Goal: Transaction & Acquisition: Purchase product/service

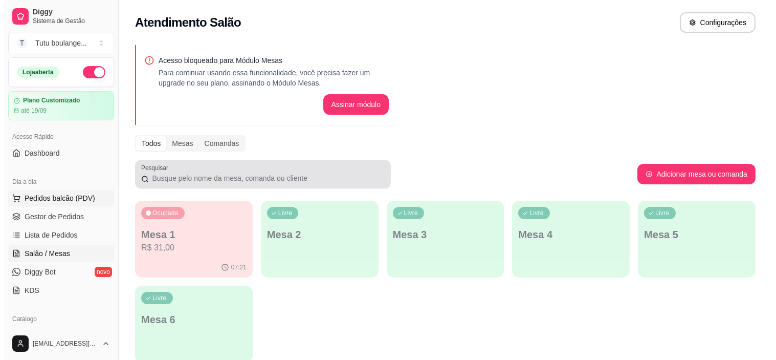
scroll to position [114, 0]
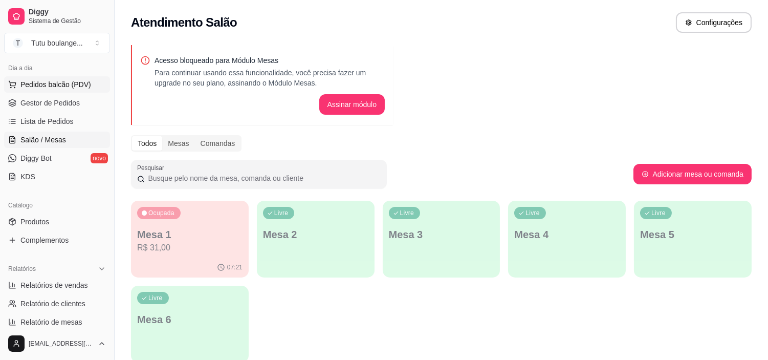
click at [42, 81] on span "Pedidos balcão (PDV)" at bounding box center [55, 84] width 71 height 10
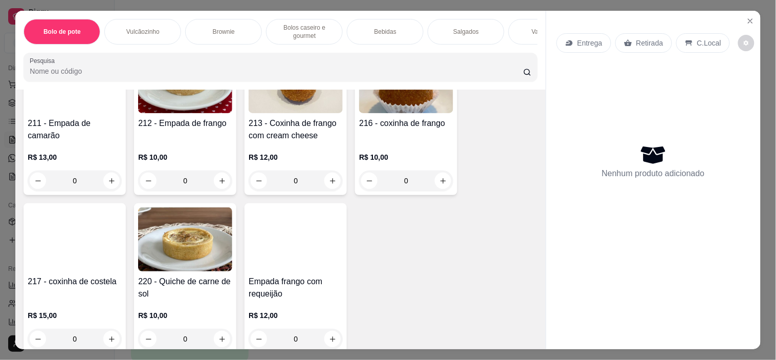
scroll to position [1876, 0]
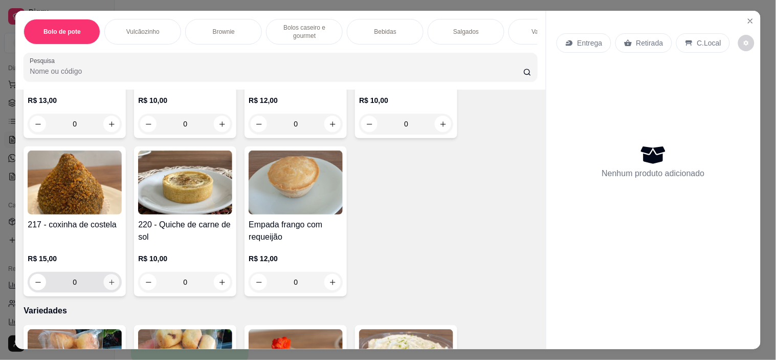
click at [111, 274] on button "increase-product-quantity" at bounding box center [112, 282] width 16 height 16
type input "1"
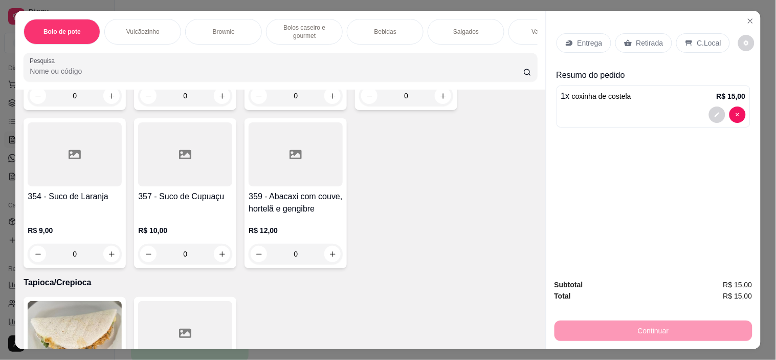
scroll to position [2956, 0]
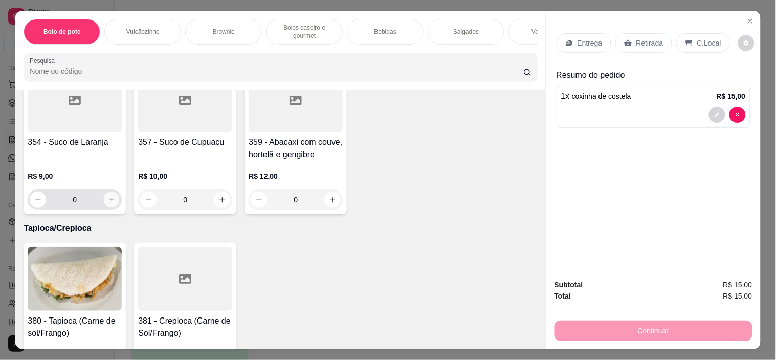
click at [111, 192] on button "increase-product-quantity" at bounding box center [112, 200] width 16 height 16
click at [111, 191] on button "increase-product-quantity" at bounding box center [111, 199] width 16 height 16
type input "2"
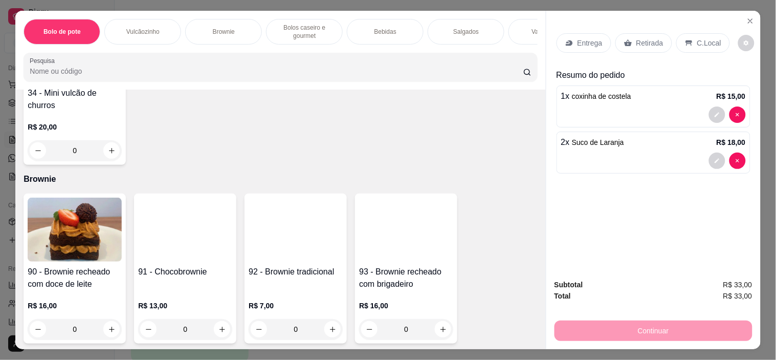
scroll to position [398, 0]
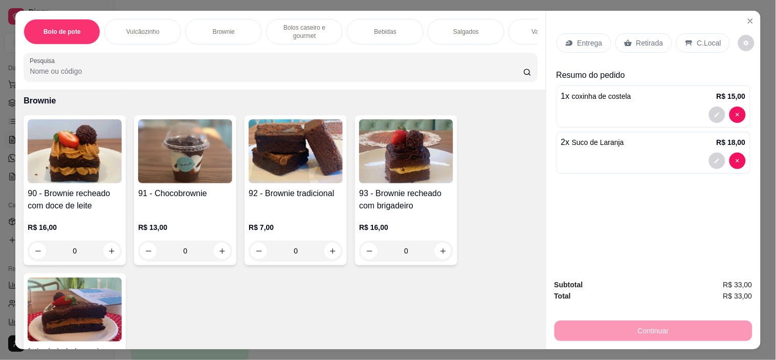
click at [221, 255] on div "0" at bounding box center [185, 250] width 94 height 20
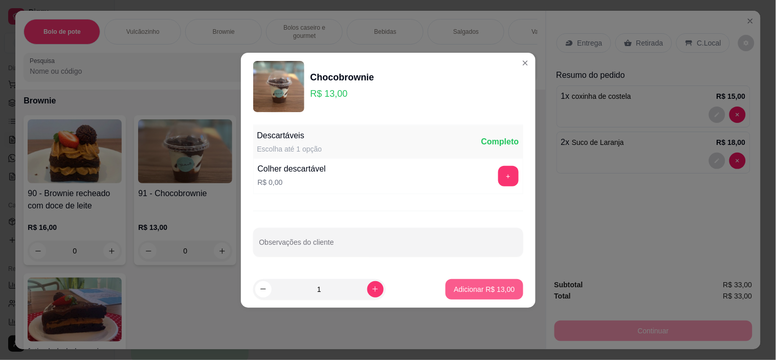
click at [494, 289] on p "Adicionar R$ 13,00" at bounding box center [484, 289] width 61 height 10
type input "1"
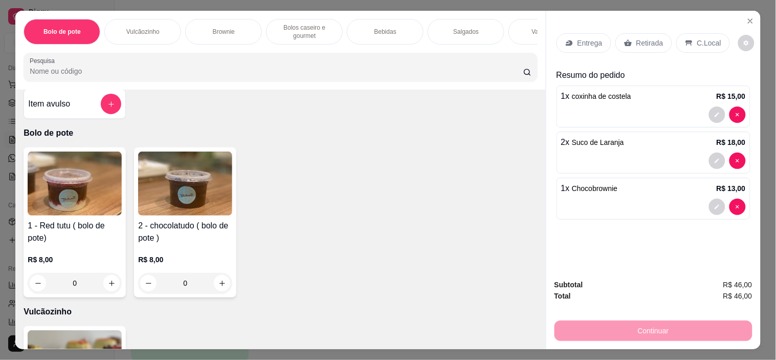
scroll to position [0, 0]
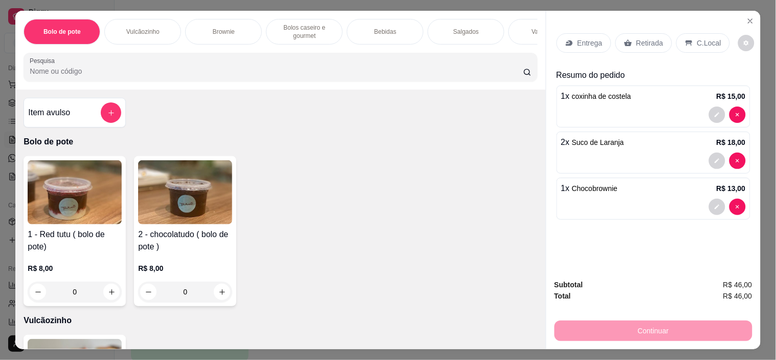
click at [108, 293] on div "0" at bounding box center [75, 291] width 94 height 20
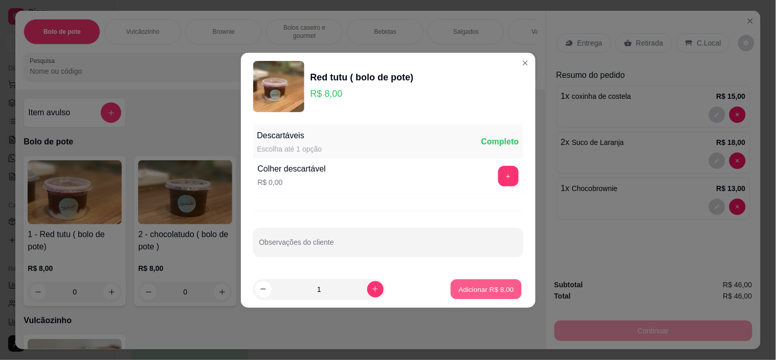
click at [497, 286] on p "Adicionar R$ 8,00" at bounding box center [486, 289] width 55 height 10
type input "1"
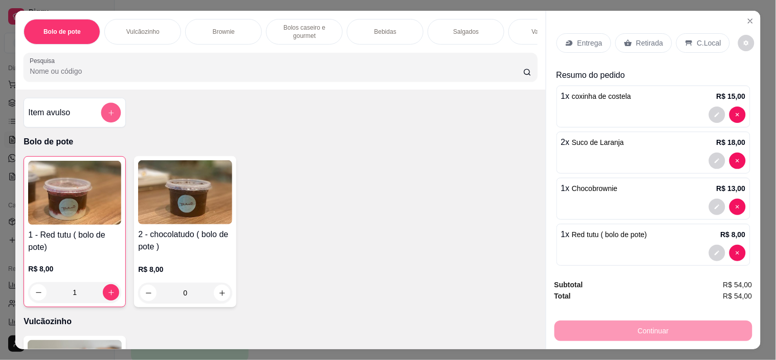
click at [107, 113] on icon "add-separate-item" at bounding box center [111, 113] width 8 height 8
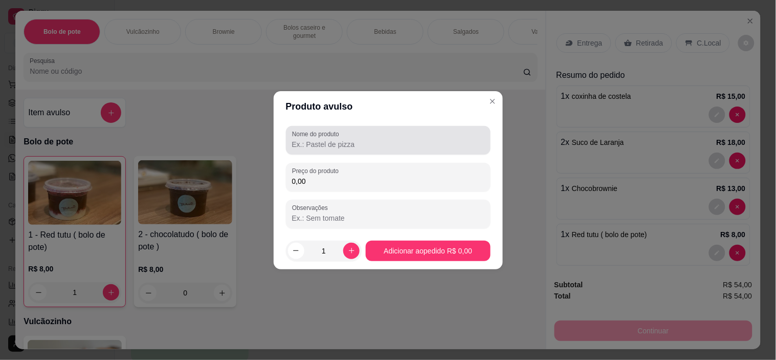
click at [308, 143] on input "Nome do produto" at bounding box center [388, 144] width 192 height 10
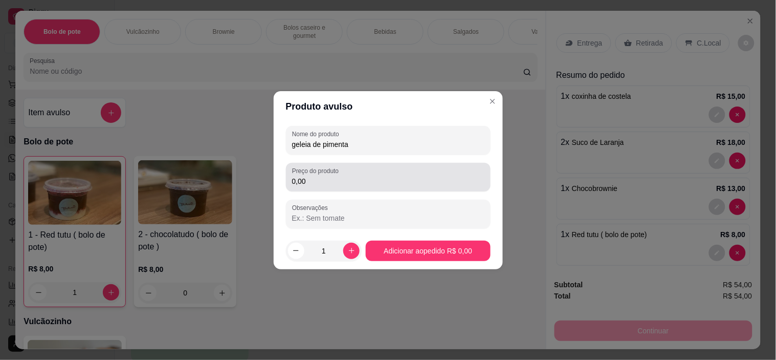
type input "geleia de pimenta"
click at [332, 182] on input "0,00" at bounding box center [388, 181] width 192 height 10
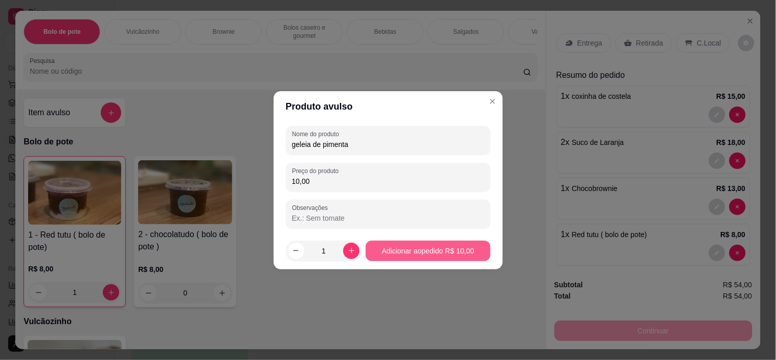
type input "10,00"
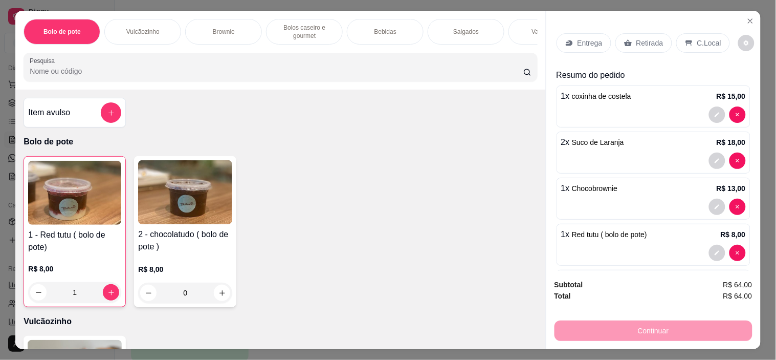
click at [651, 41] on p "Retirada" at bounding box center [649, 43] width 27 height 10
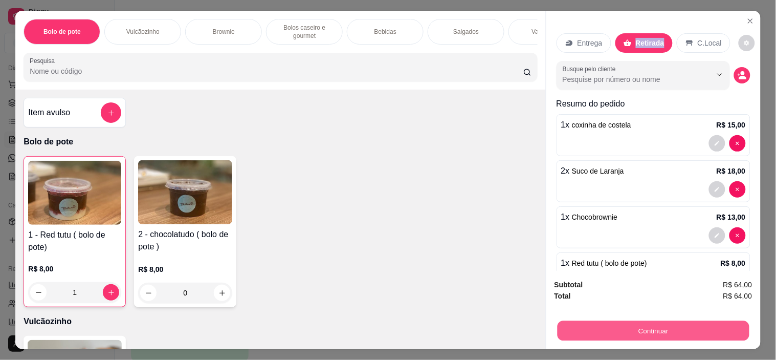
click at [687, 325] on button "Continuar" at bounding box center [653, 331] width 192 height 20
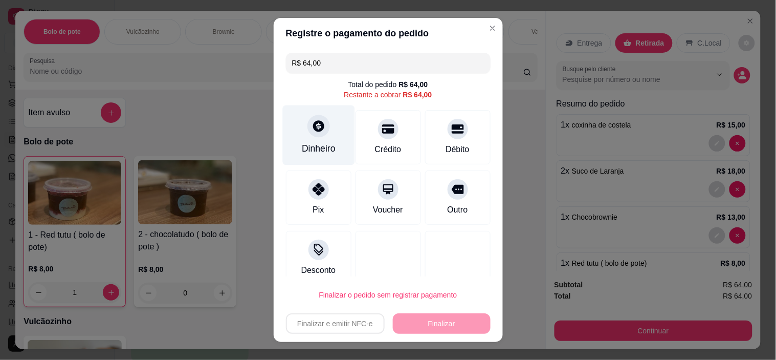
click at [324, 144] on div "Dinheiro" at bounding box center [319, 148] width 34 height 13
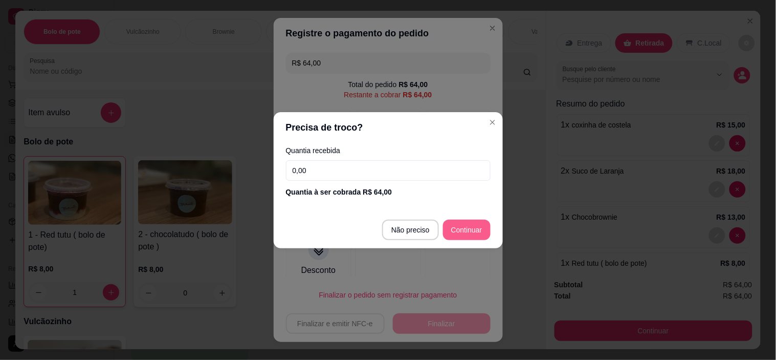
type input "R$ 0,00"
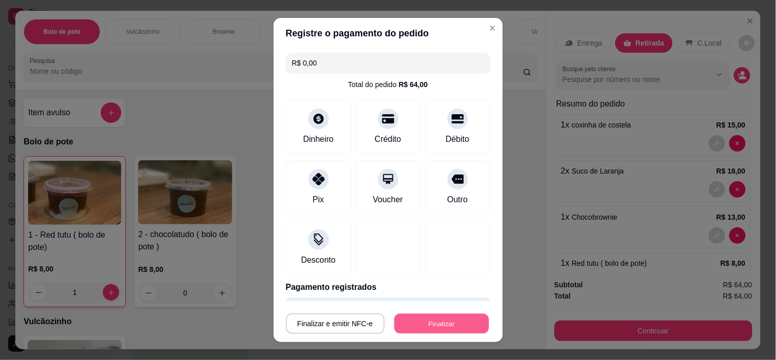
click at [440, 326] on button "Finalizar" at bounding box center [441, 323] width 95 height 20
type input "0"
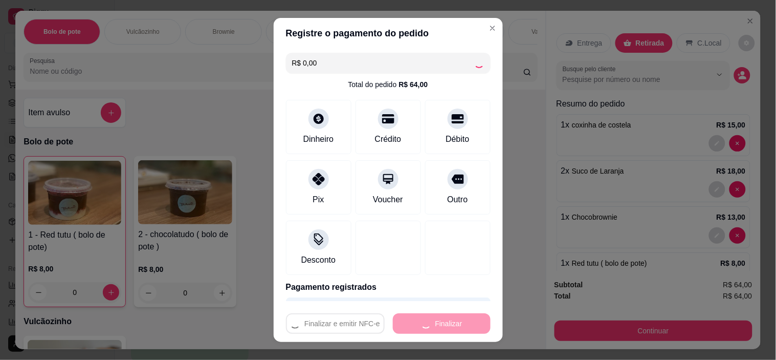
type input "-R$ 64,00"
